Goal: Information Seeking & Learning: Learn about a topic

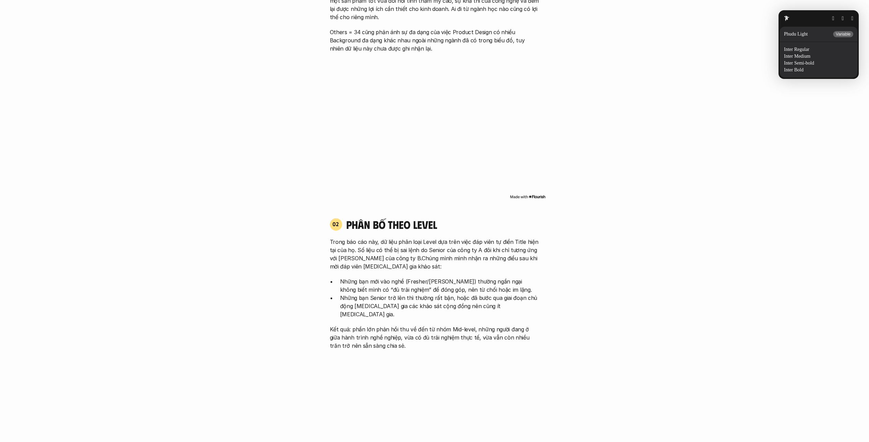
scroll to position [699, 0]
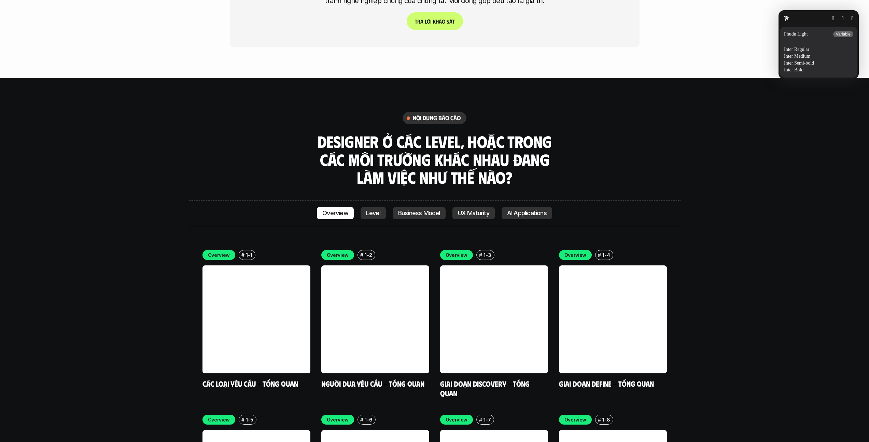
scroll to position [1952, 0]
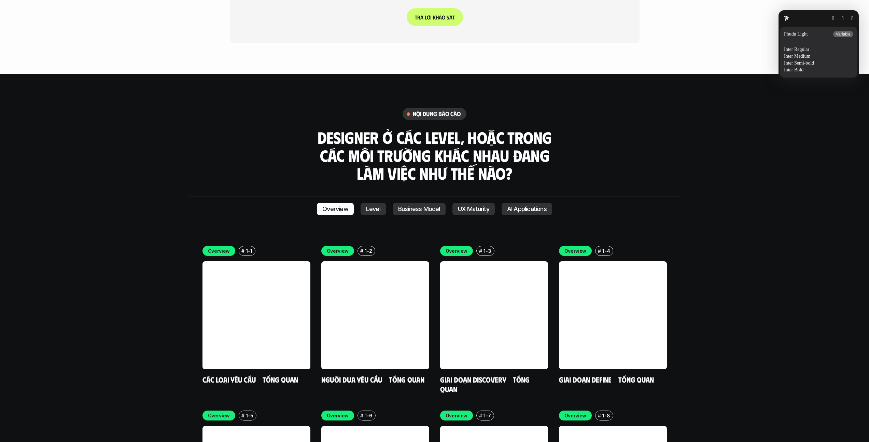
click at [359, 267] on html "p h ư ơ n g p h á p Scroll to explore Kết quả nghiên cứu phạm vi công việc của …" at bounding box center [434, 432] width 869 height 4768
click at [371, 266] on html "p h ư ơ n g p h á p Scroll to explore Kết quả nghiên cứu phạm vi công việc của …" at bounding box center [434, 432] width 869 height 4768
click at [421, 194] on html "p h ư ơ n g p h á p Scroll to explore Kết quả nghiên cứu phạm vi công việc của …" at bounding box center [434, 432] width 869 height 4768
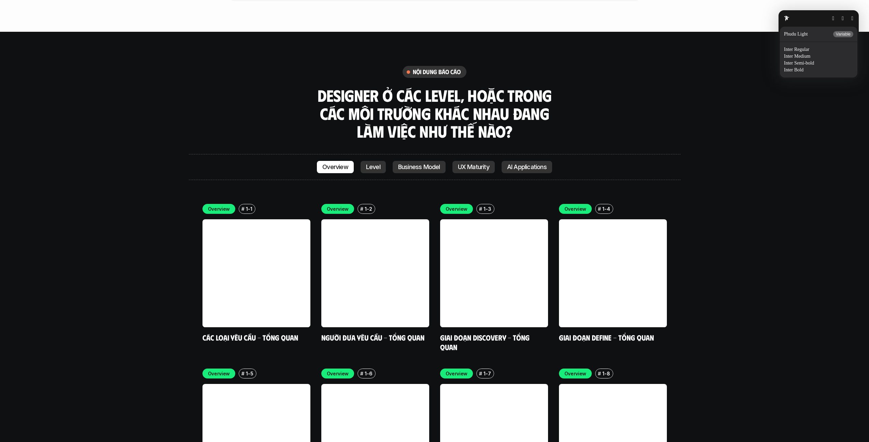
scroll to position [2017, 0]
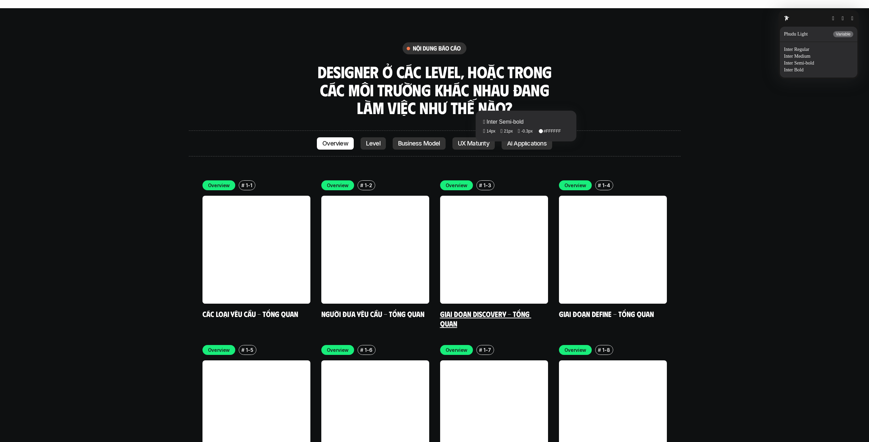
click at [486, 182] on fontsninja-text "1-3" at bounding box center [487, 185] width 8 height 6
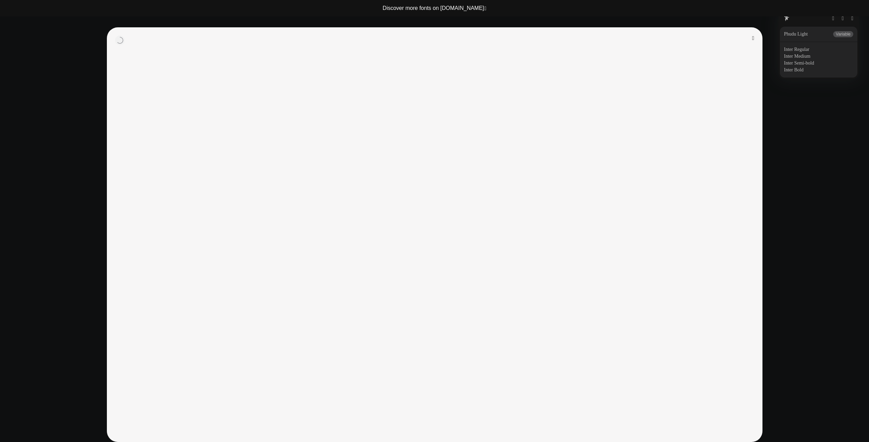
drag, startPoint x: 750, startPoint y: 39, endPoint x: 769, endPoint y: 37, distance: 18.2
click at [752, 39] on button "button" at bounding box center [753, 37] width 2 height 5
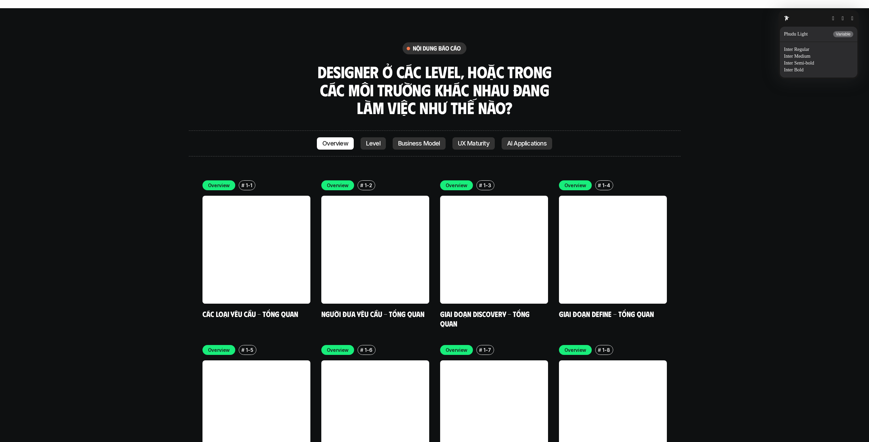
click at [851, 19] on button "button" at bounding box center [852, 18] width 2 height 5
click at [369, 137] on link "Level" at bounding box center [372, 143] width 25 height 12
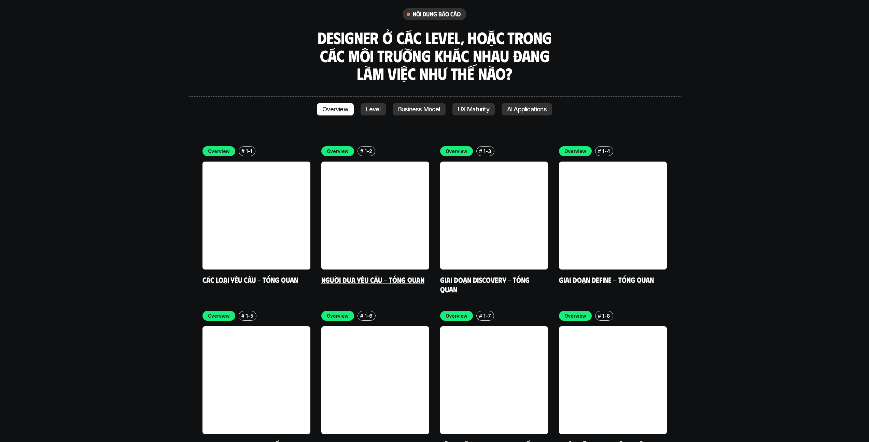
scroll to position [2088, 0]
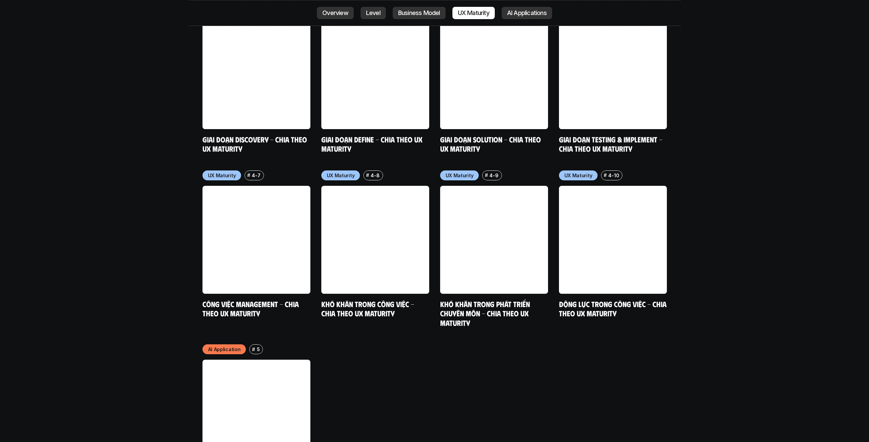
scroll to position [3706, 0]
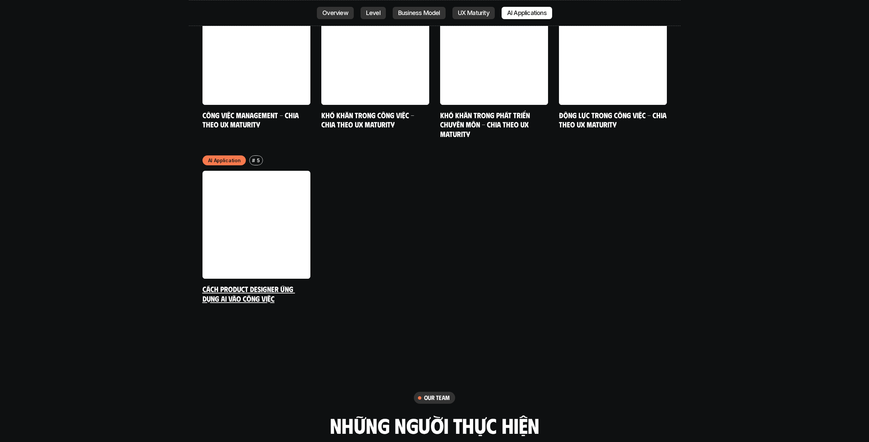
click at [236, 171] on link at bounding box center [256, 225] width 108 height 108
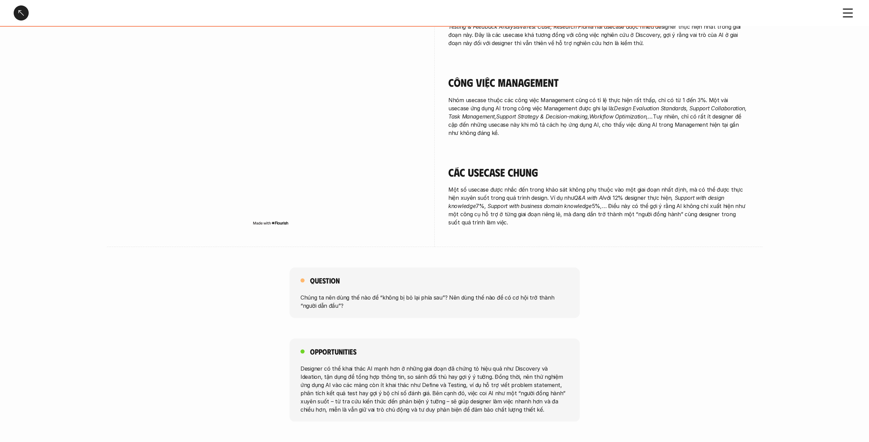
scroll to position [847, 0]
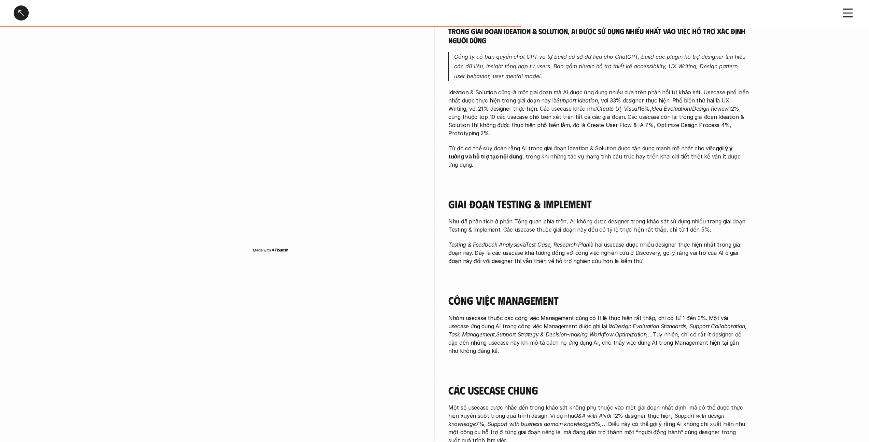
click at [845, 15] on icon at bounding box center [847, 12] width 15 height 15
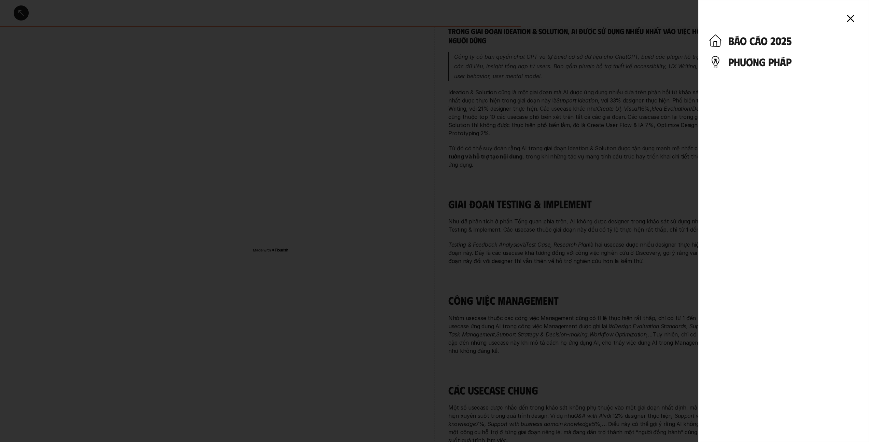
click at [759, 64] on h4 "phương pháp" at bounding box center [793, 61] width 130 height 13
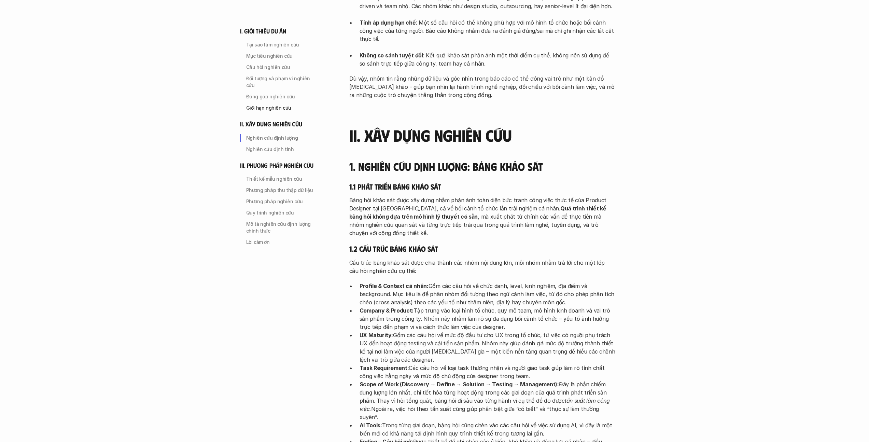
scroll to position [876, 0]
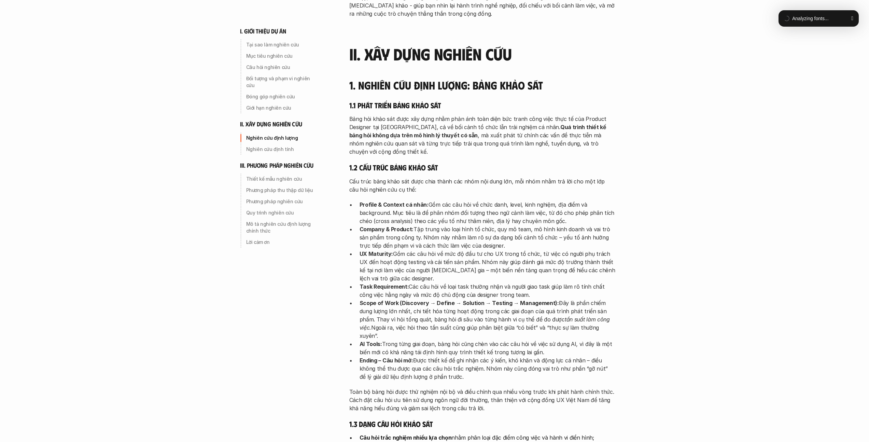
click at [685, 73] on html "i. giới thiệu dự án Tại sao làm nghiên cứu Mục tiêu nghiên cứu Câu hỏi nghiên c…" at bounding box center [434, 417] width 869 height 2586
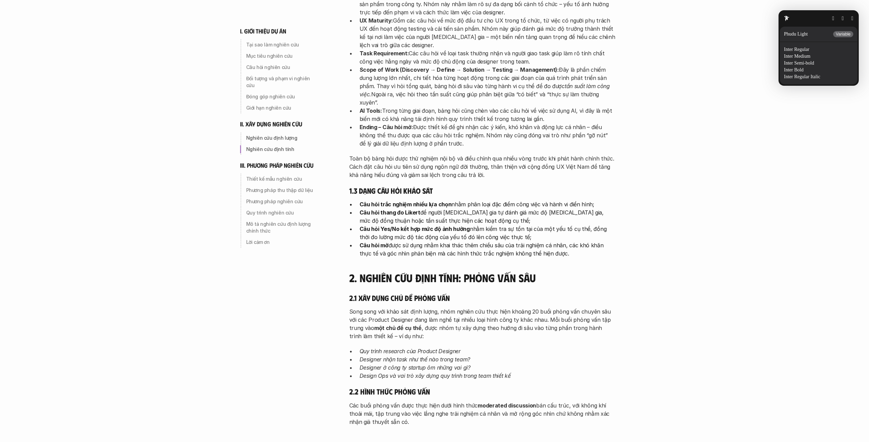
scroll to position [1110, 0]
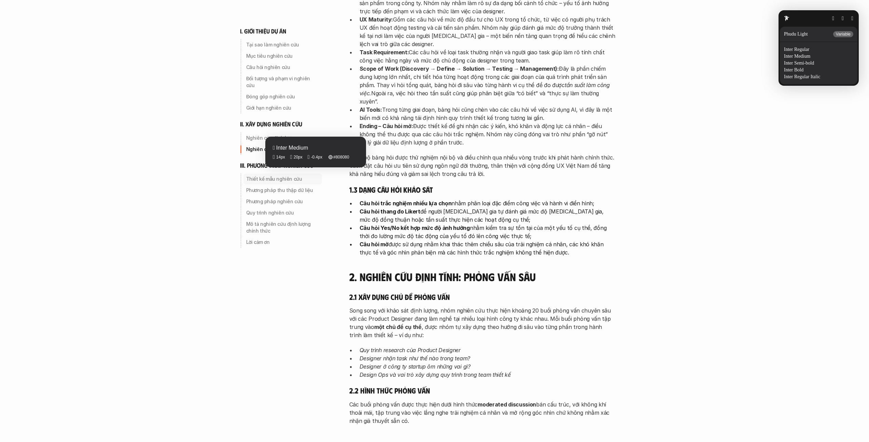
click at [276, 176] on fontsninja-text "Thiết kế mẫu nghiên cứu" at bounding box center [274, 179] width 56 height 6
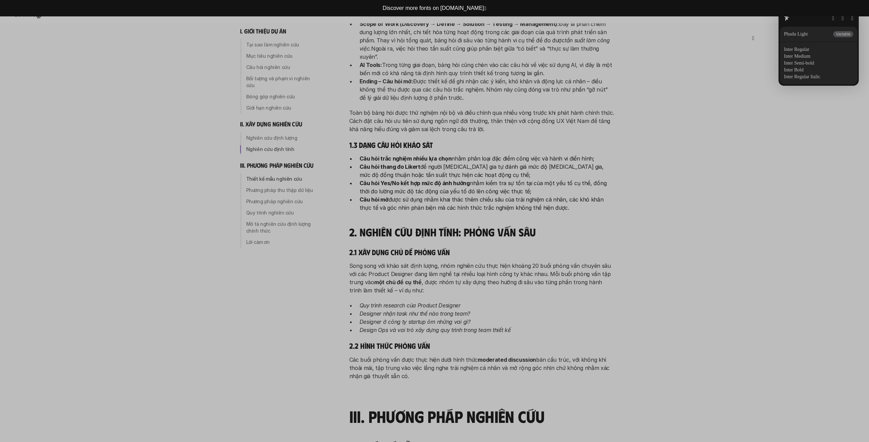
scroll to position [1087, 0]
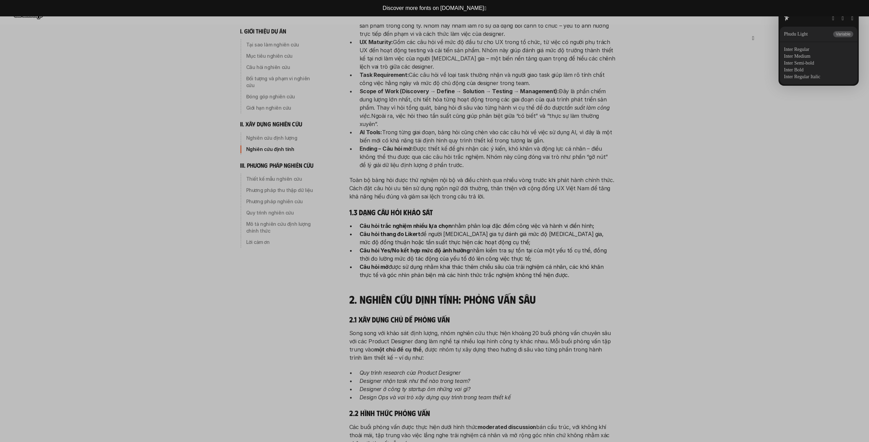
click at [752, 37] on button "button" at bounding box center [753, 37] width 2 height 5
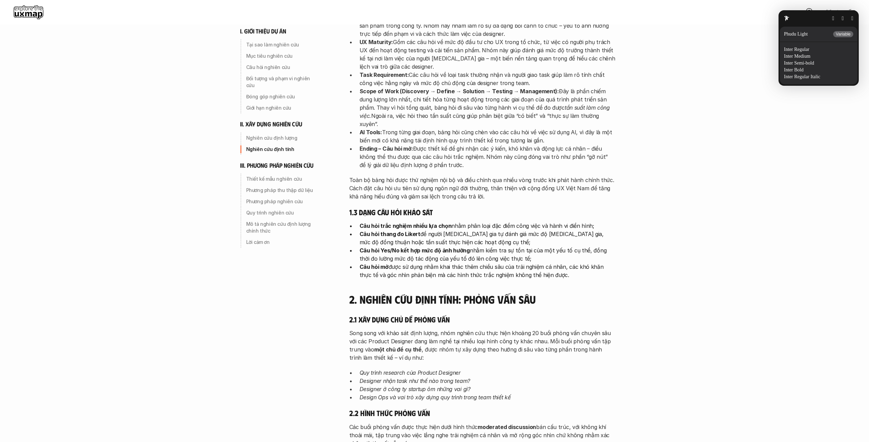
click at [853, 18] on button "button" at bounding box center [852, 18] width 2 height 5
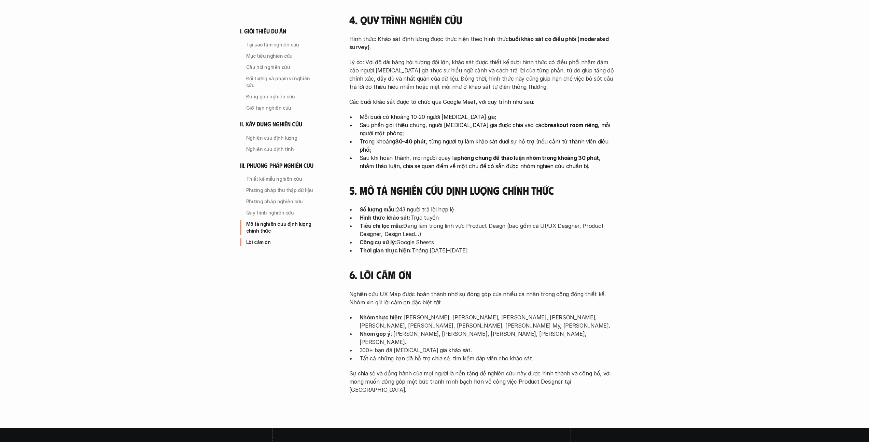
scroll to position [2028, 0]
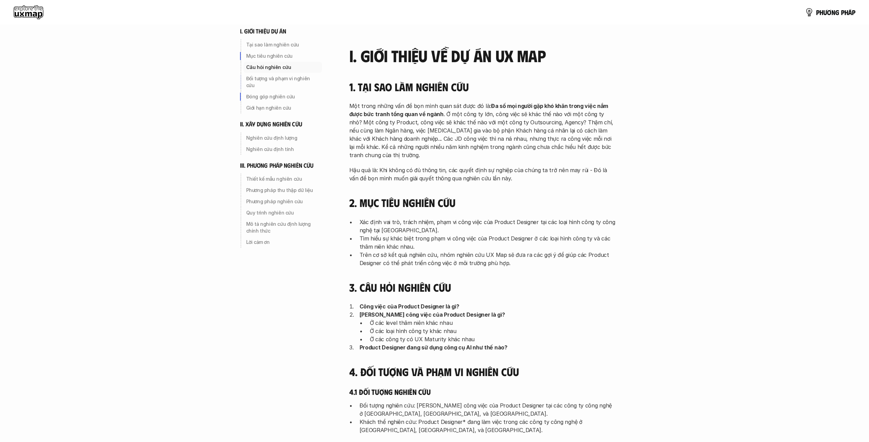
scroll to position [0, 0]
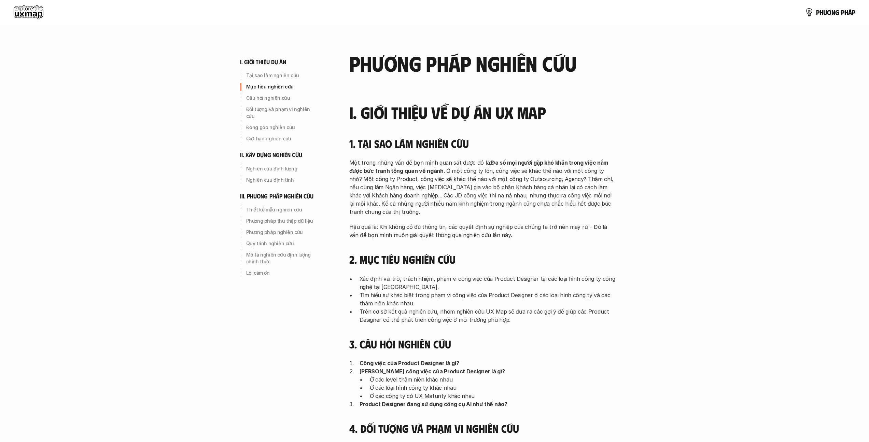
click at [403, 11] on div "p h ư ơ n g p h á p" at bounding box center [434, 12] width 841 height 14
